Goal: Transaction & Acquisition: Purchase product/service

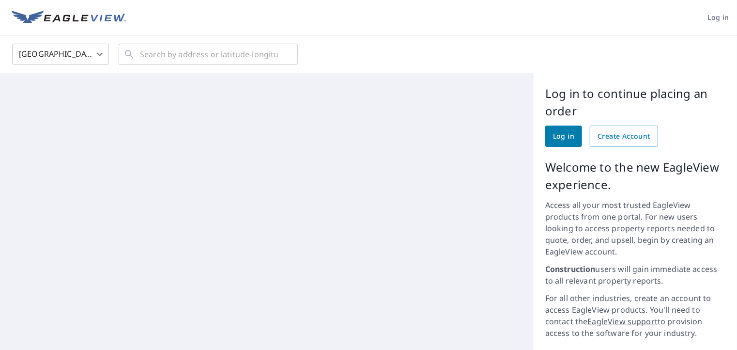
click at [553, 134] on span "Log in" at bounding box center [563, 136] width 21 height 12
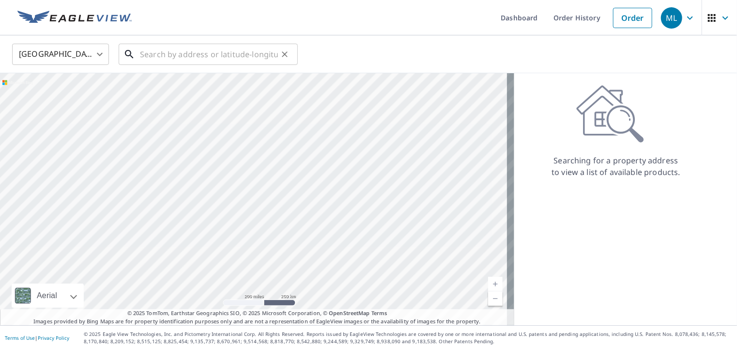
click at [154, 53] on input "text" at bounding box center [209, 54] width 138 height 27
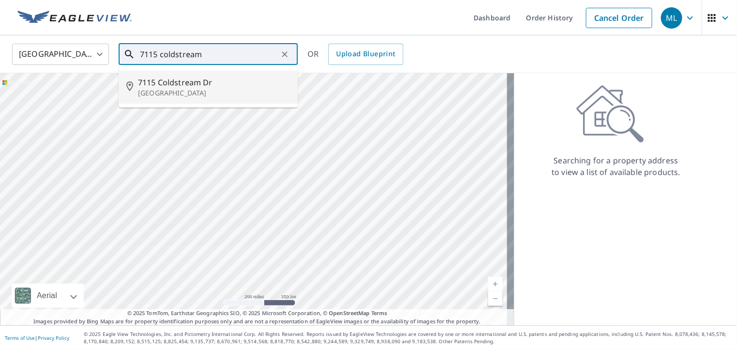
click at [174, 88] on p "[GEOGRAPHIC_DATA]" at bounding box center [214, 93] width 152 height 10
type input "[STREET_ADDRESS]"
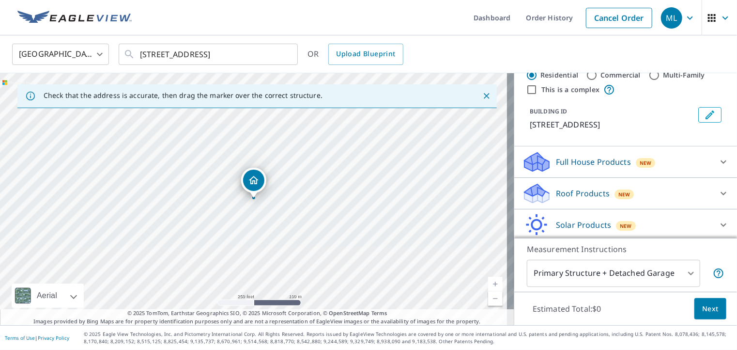
scroll to position [48, 0]
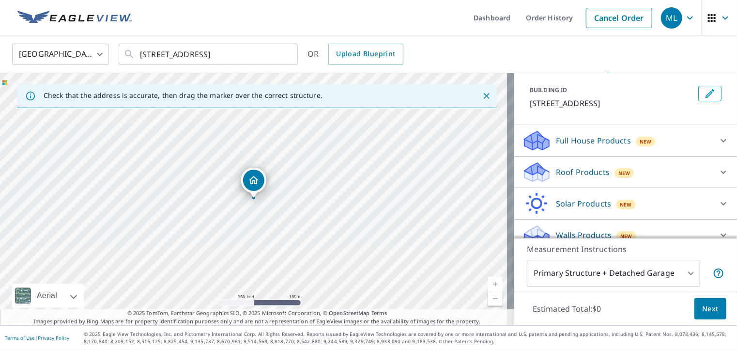
click at [565, 169] on p "Roof Products" at bounding box center [583, 172] width 54 height 12
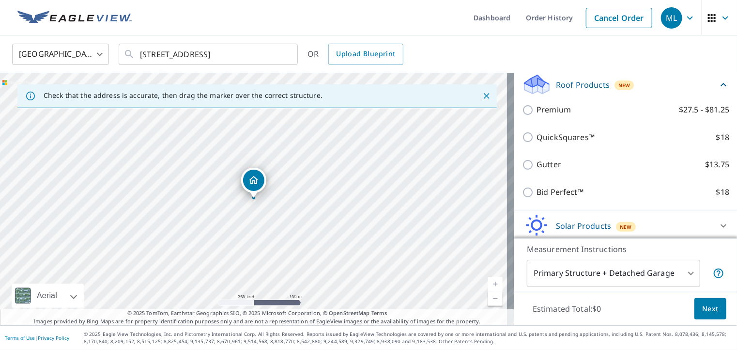
scroll to position [145, 0]
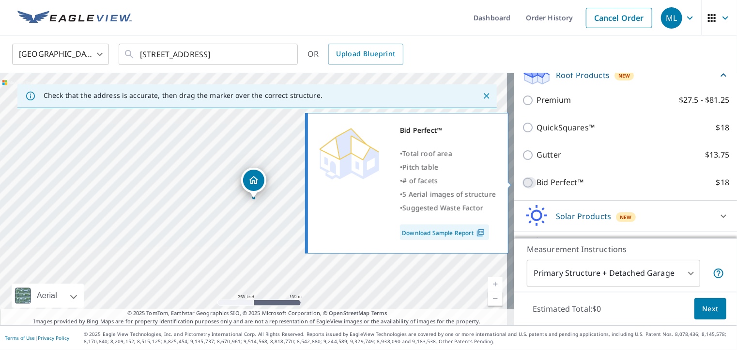
click at [523, 181] on input "Bid Perfect™ $18" at bounding box center [529, 183] width 15 height 12
checkbox input "true"
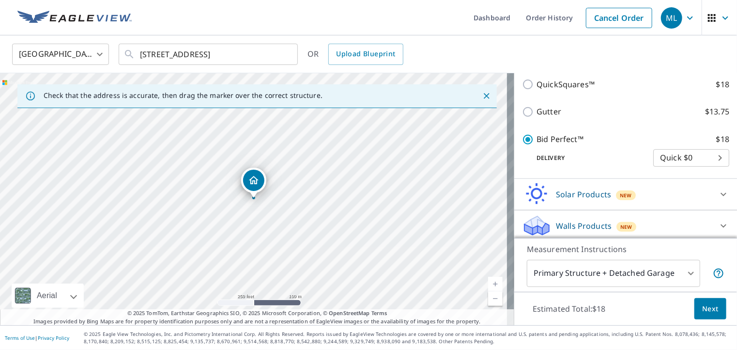
scroll to position [206, 0]
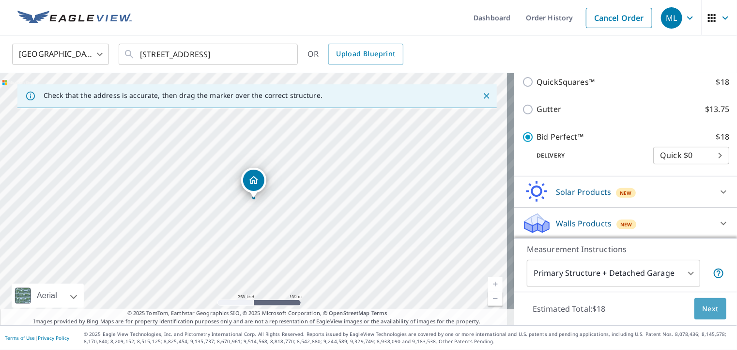
click at [702, 307] on span "Next" at bounding box center [710, 309] width 16 height 12
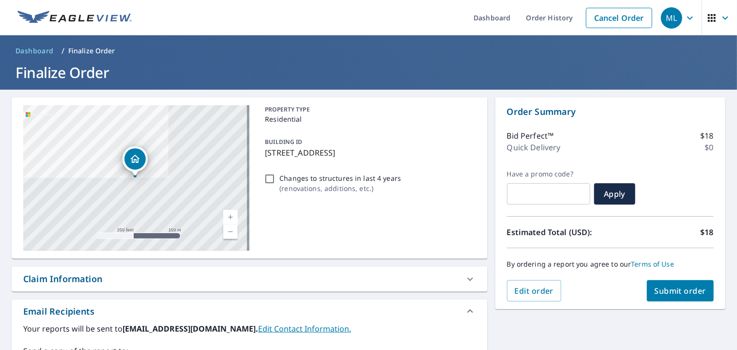
click at [667, 289] on span "Submit order" at bounding box center [681, 290] width 52 height 11
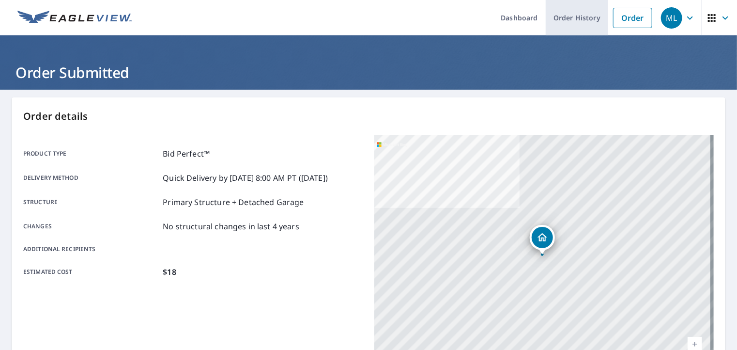
click at [554, 20] on link "Order History" at bounding box center [577, 17] width 62 height 35
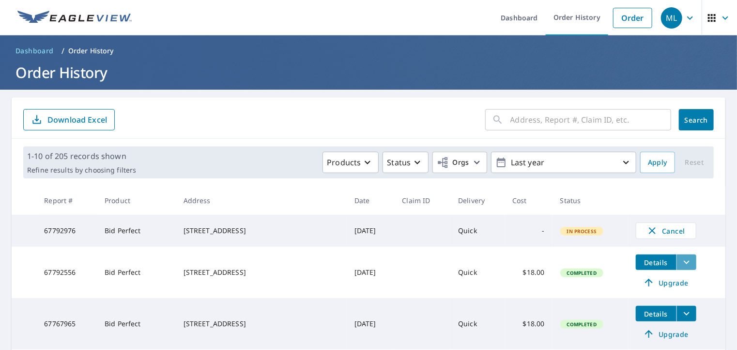
click at [681, 266] on icon "filesDropdownBtn-67792556" at bounding box center [687, 262] width 12 height 12
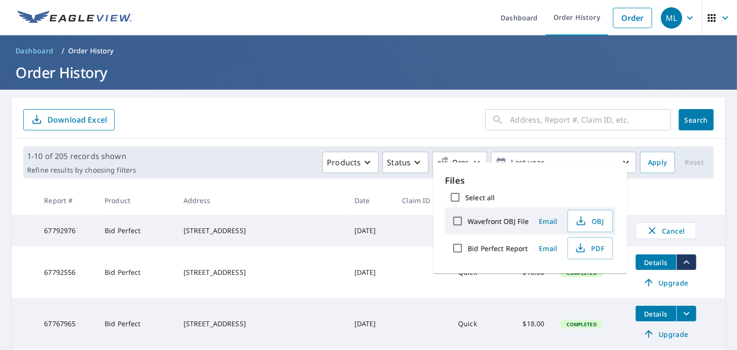
click at [461, 247] on input "Bid Perfect Report" at bounding box center [458, 248] width 20 height 20
checkbox input "true"
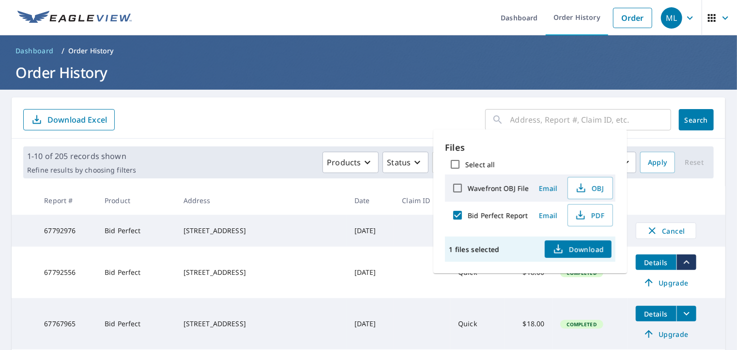
click at [572, 248] on span "Download" at bounding box center [578, 249] width 51 height 12
